Goal: Use online tool/utility: Utilize a website feature to perform a specific function

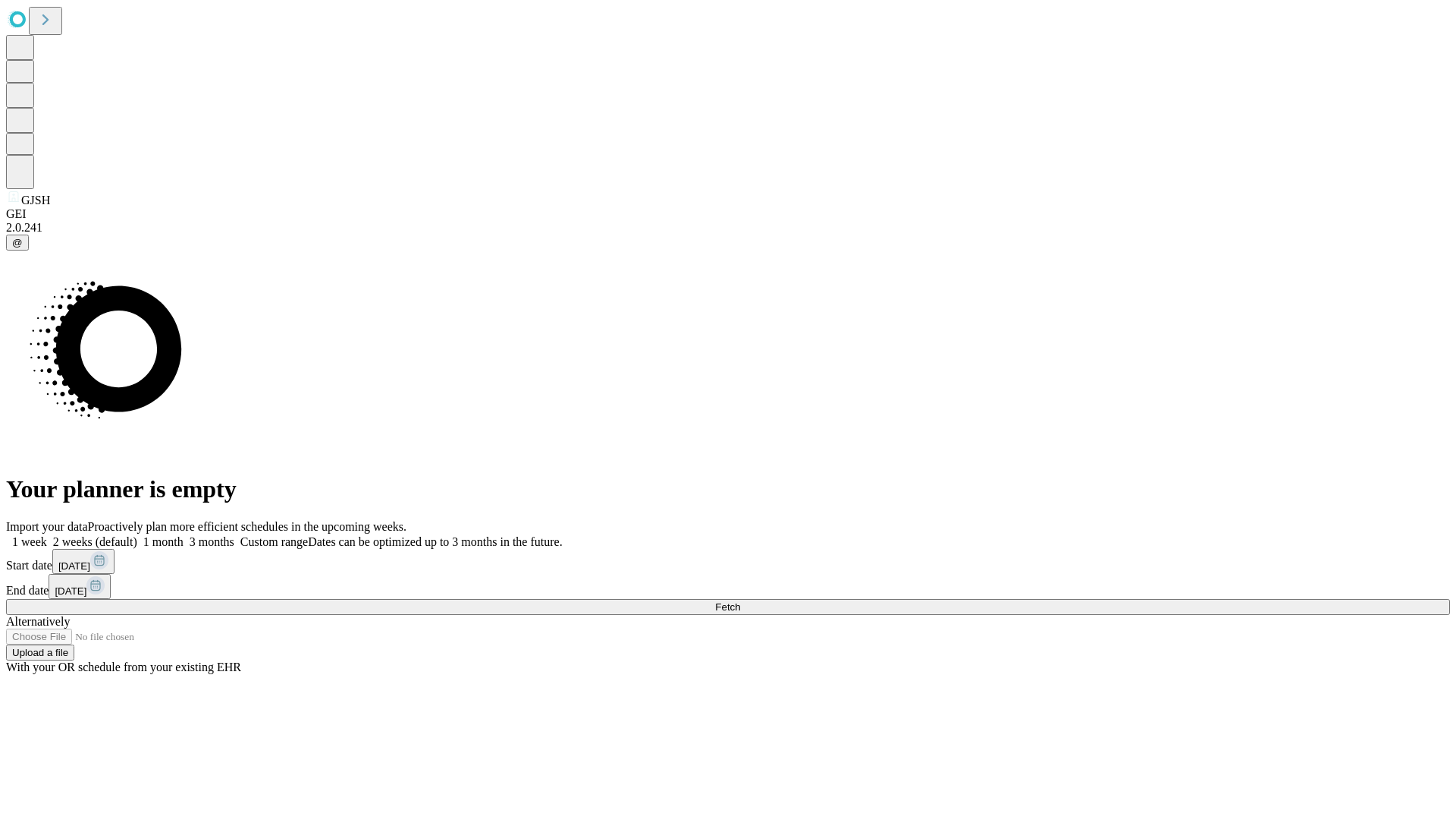
click at [740, 601] on span "Fetch" at bounding box center [727, 607] width 25 height 11
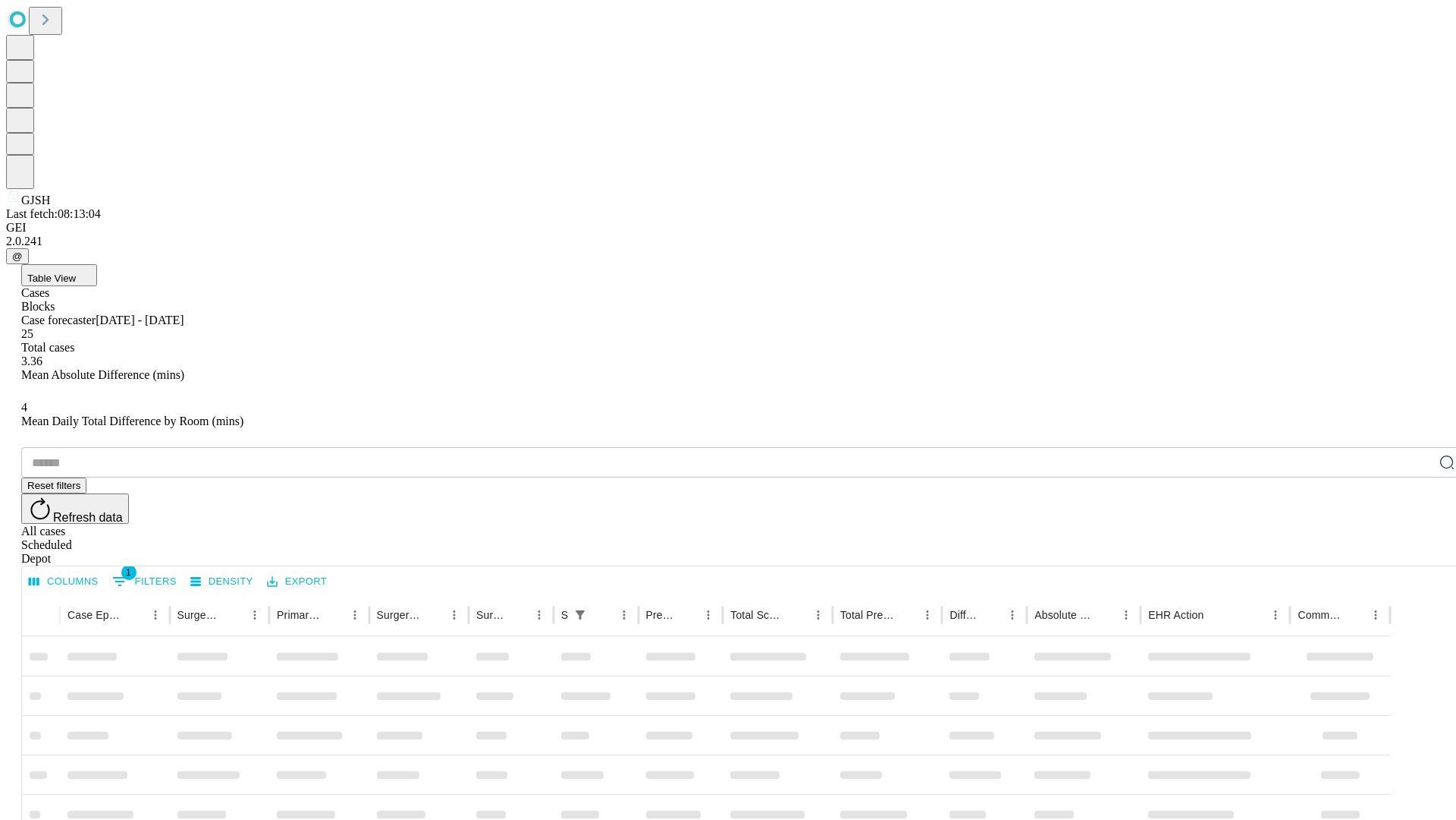
click at [1417, 552] on div "Depot" at bounding box center [744, 559] width 1444 height 14
